Goal: Find specific page/section: Find specific page/section

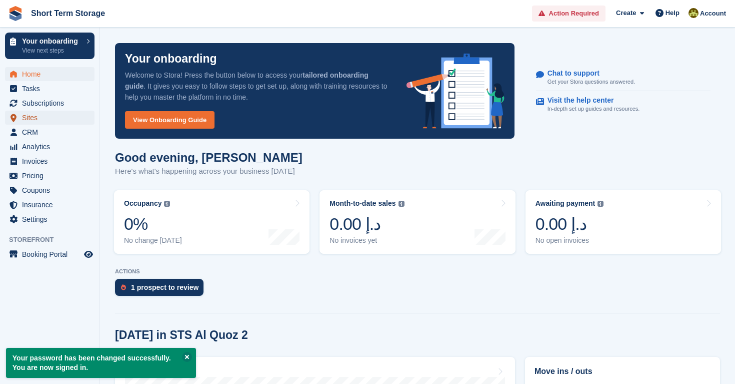
click at [37, 118] on span "Sites" at bounding box center [52, 118] width 60 height 14
